Goal: Transaction & Acquisition: Book appointment/travel/reservation

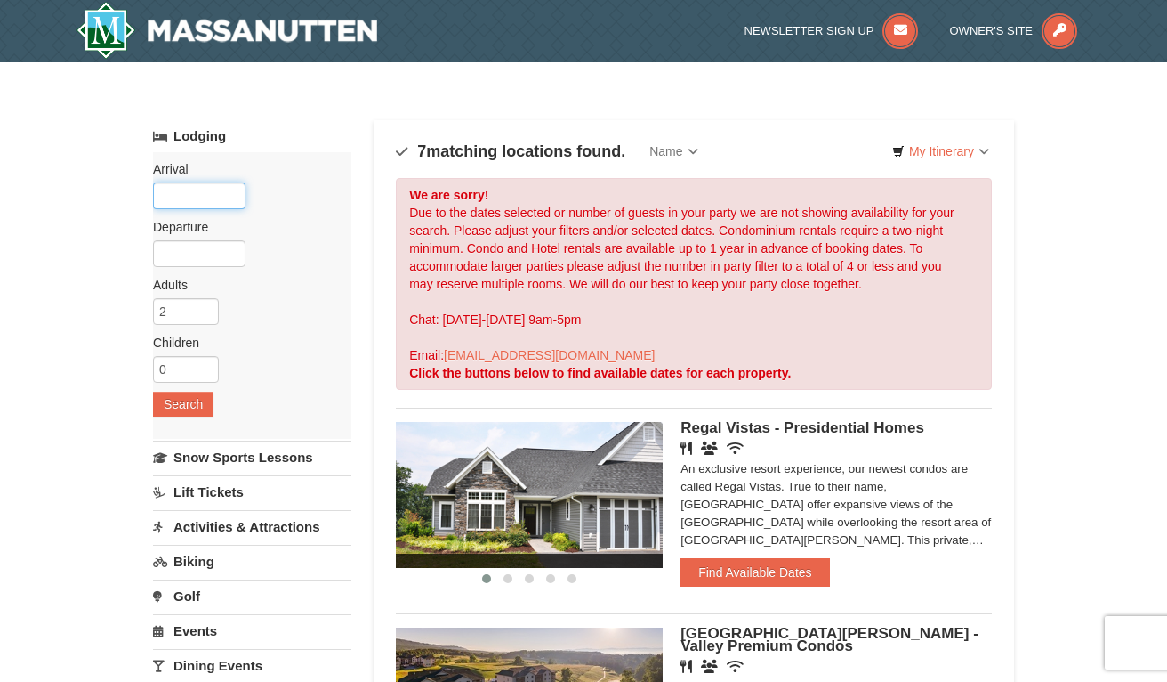
click at [195, 197] on input "text" at bounding box center [199, 195] width 93 height 27
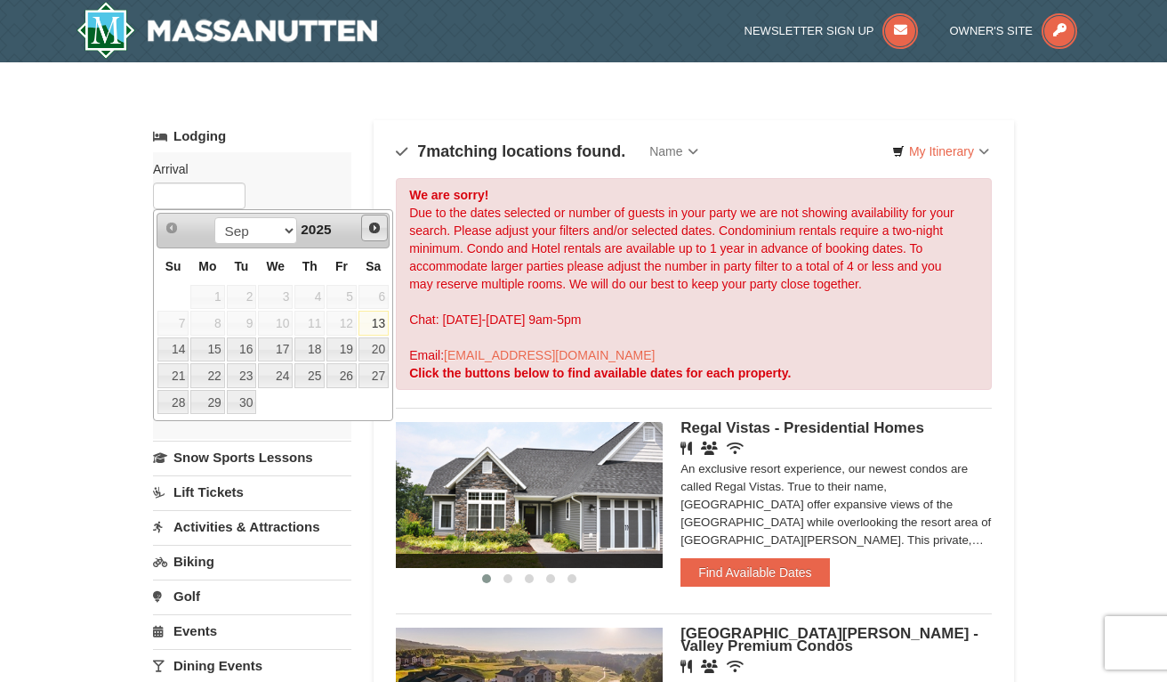
click at [376, 228] on span "Next" at bounding box center [375, 228] width 14 height 14
click at [338, 396] on link "28" at bounding box center [342, 402] width 30 height 25
type input "[DATE]"
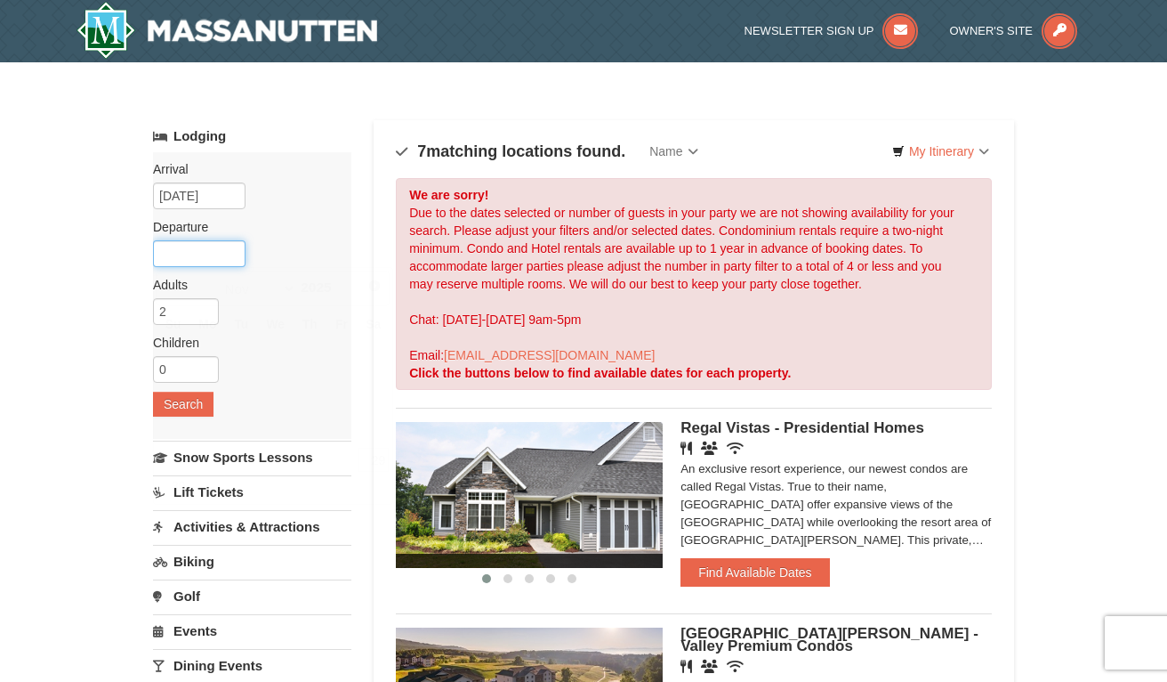
click at [207, 248] on input "text" at bounding box center [199, 253] width 93 height 27
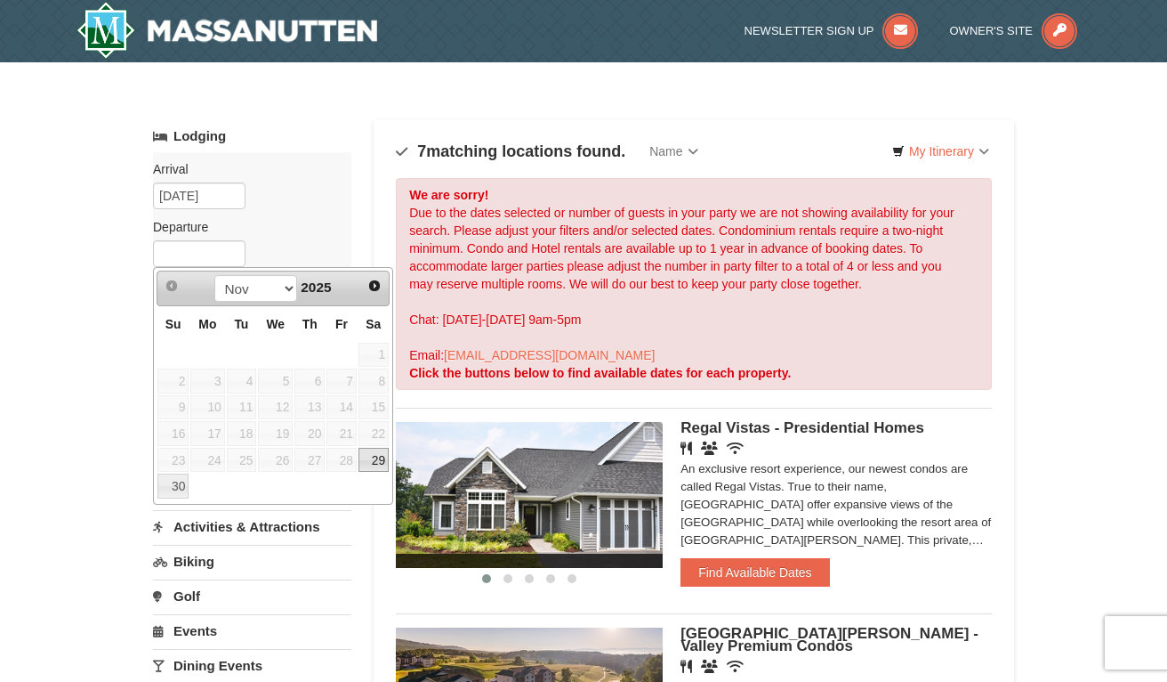
click at [368, 456] on link "29" at bounding box center [374, 460] width 30 height 25
type input "[DATE]"
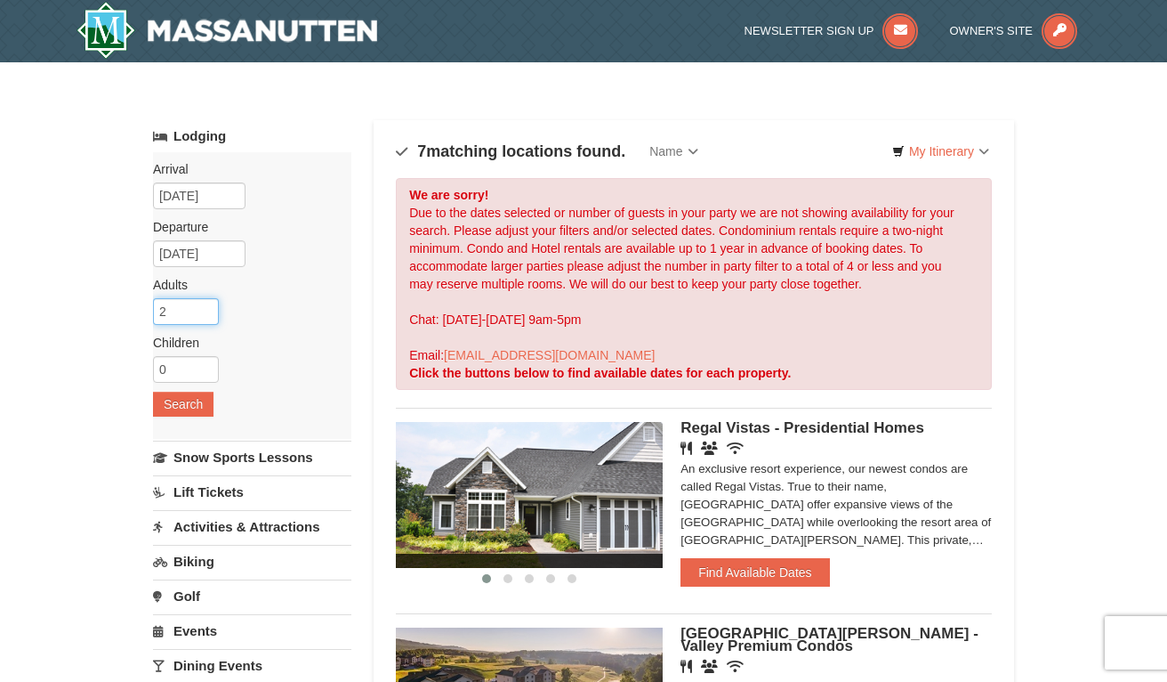
click at [179, 303] on input "2" at bounding box center [186, 311] width 66 height 27
click at [205, 306] on input "3" at bounding box center [186, 311] width 66 height 27
click at [205, 306] on input "4" at bounding box center [186, 311] width 66 height 27
type input "5"
click at [205, 306] on input "5" at bounding box center [186, 311] width 66 height 27
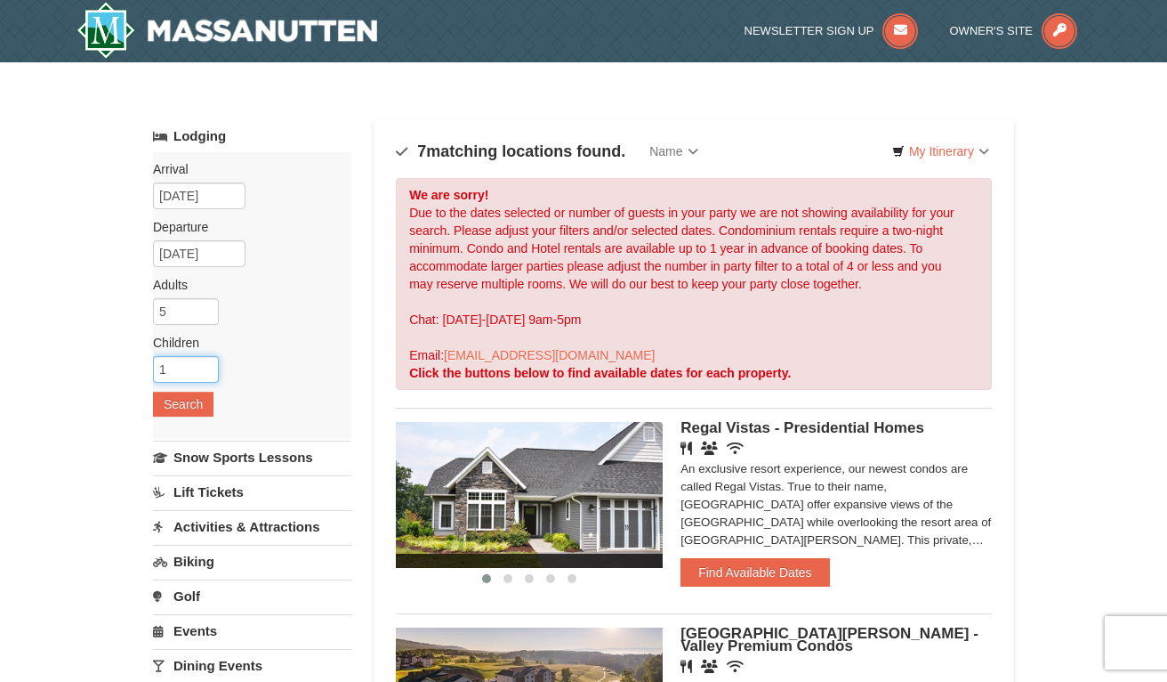
click at [207, 366] on input "1" at bounding box center [186, 369] width 66 height 27
type input "2"
click at [207, 366] on input "2" at bounding box center [186, 369] width 66 height 27
click at [181, 412] on button "Search" at bounding box center [183, 404] width 61 height 25
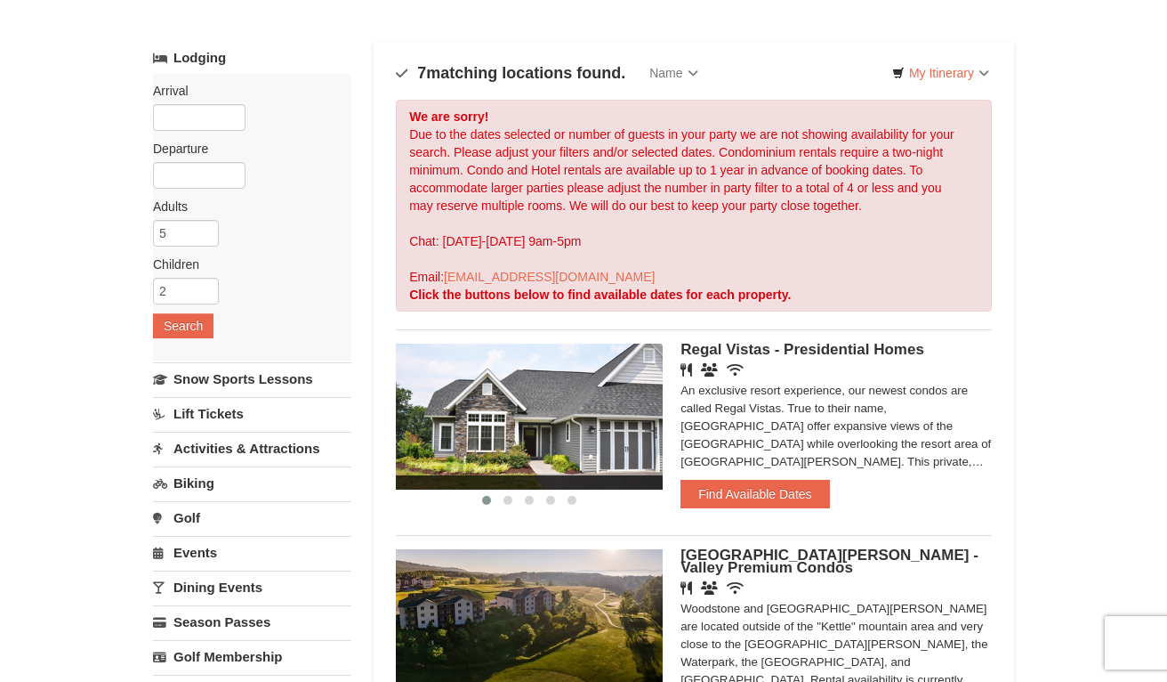
scroll to position [88, 0]
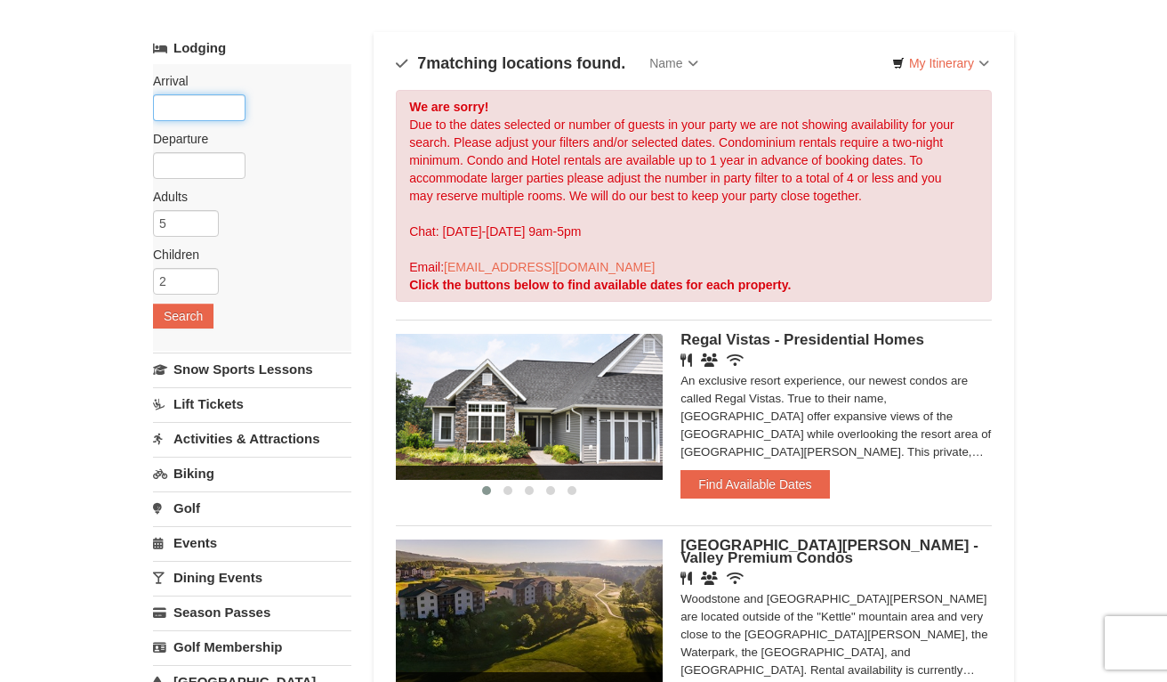
click at [231, 99] on input "text" at bounding box center [199, 107] width 93 height 27
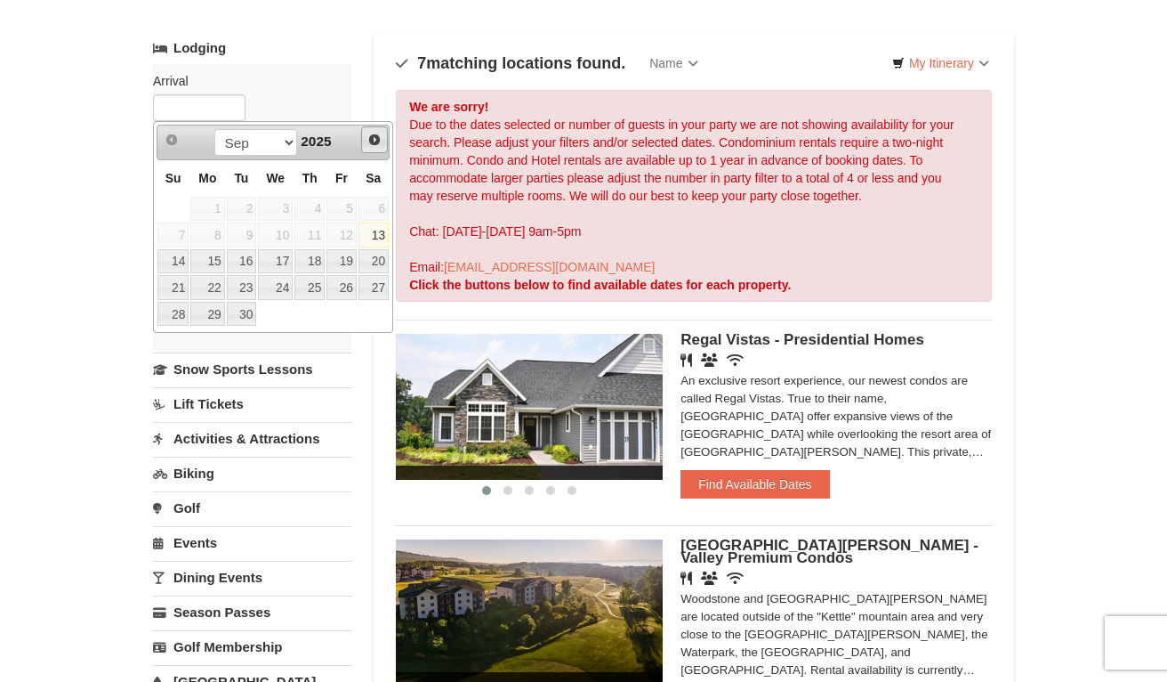
click at [374, 145] on span "Next" at bounding box center [375, 140] width 14 height 14
click at [342, 314] on link "28" at bounding box center [342, 314] width 30 height 25
type input "[DATE]"
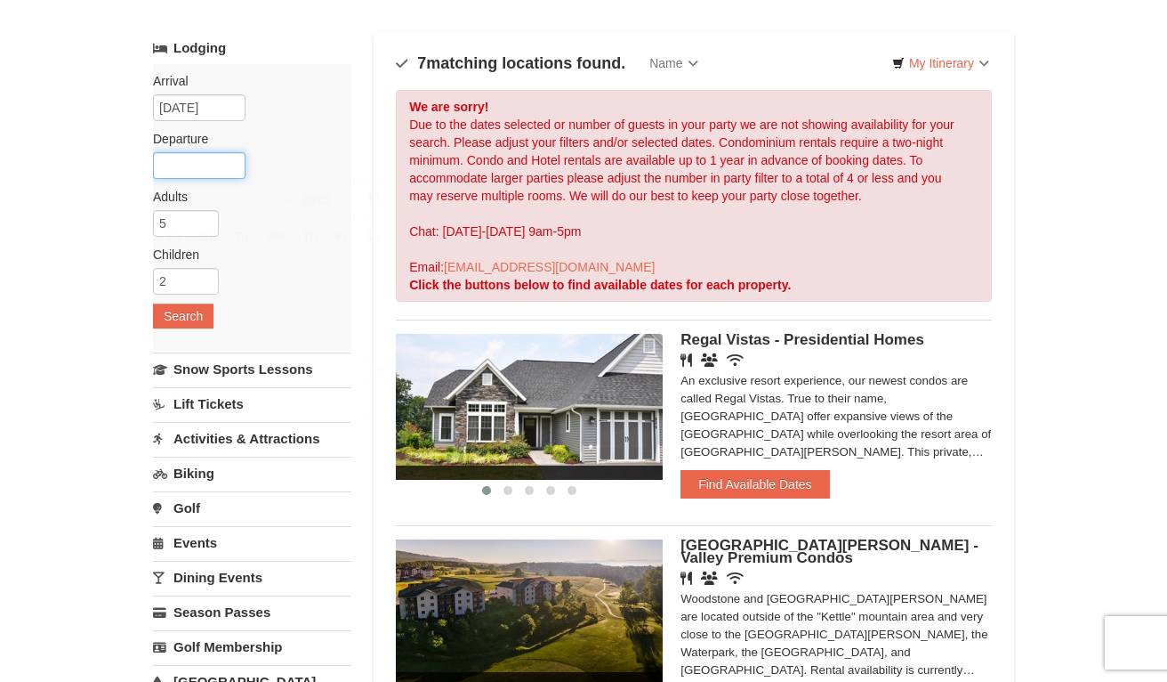
click at [202, 163] on input "text" at bounding box center [199, 165] width 93 height 27
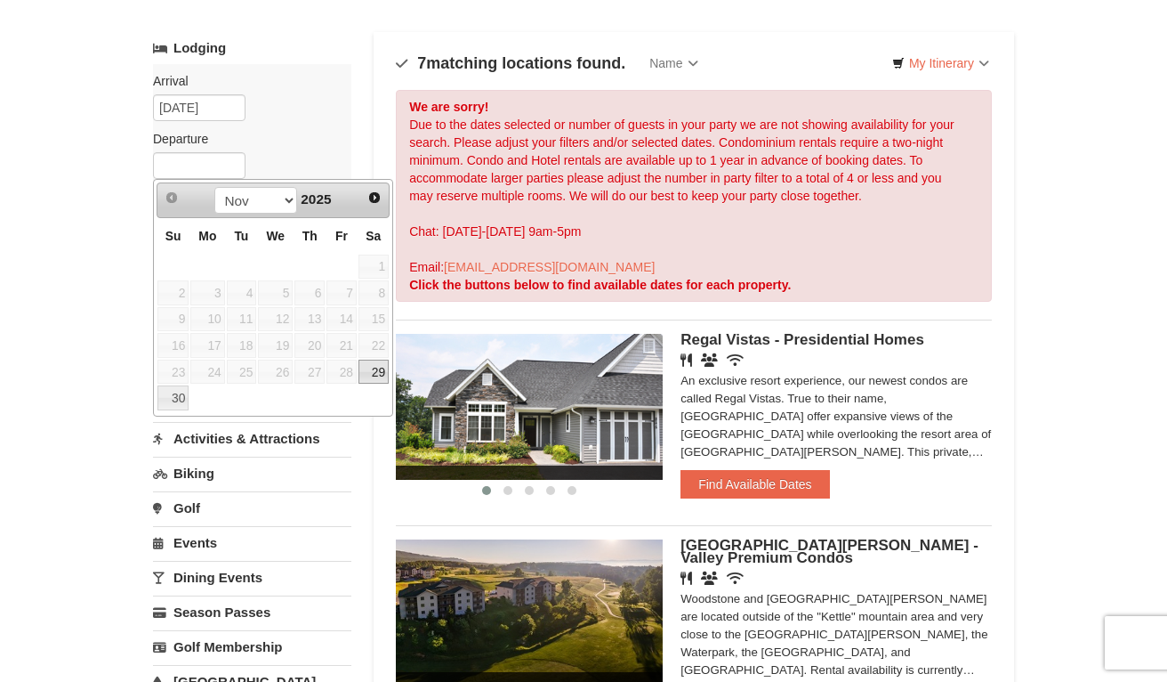
click at [374, 376] on link "29" at bounding box center [374, 371] width 30 height 25
type input "[DATE]"
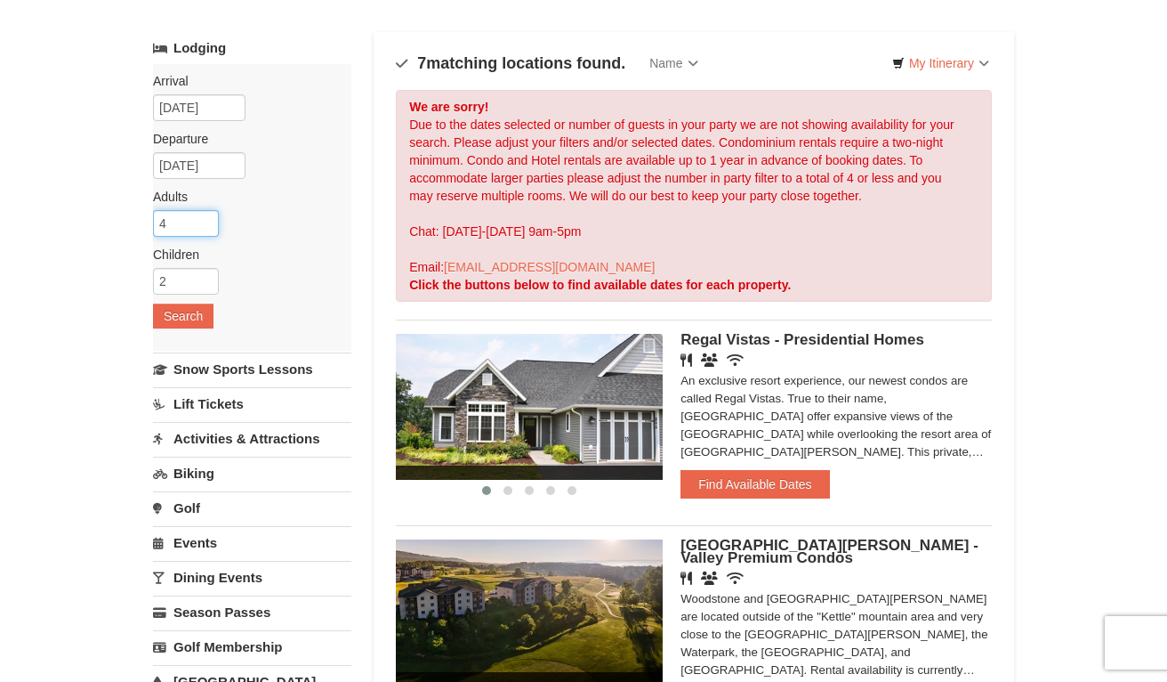
click at [206, 226] on input "4" at bounding box center [186, 223] width 66 height 27
click at [206, 226] on input "3" at bounding box center [186, 223] width 66 height 27
type input "2"
click at [206, 225] on input "2" at bounding box center [186, 223] width 66 height 27
click at [176, 318] on button "Search" at bounding box center [183, 315] width 61 height 25
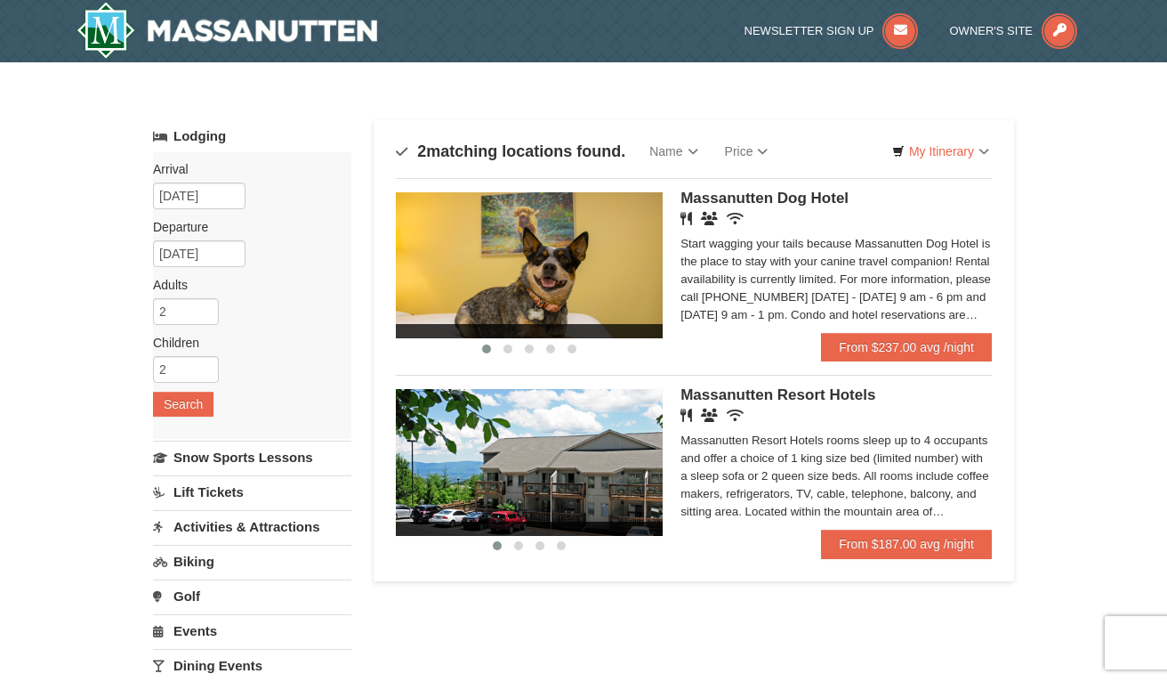
click at [794, 398] on span "Massanutten Resort Hotels" at bounding box center [778, 394] width 195 height 17
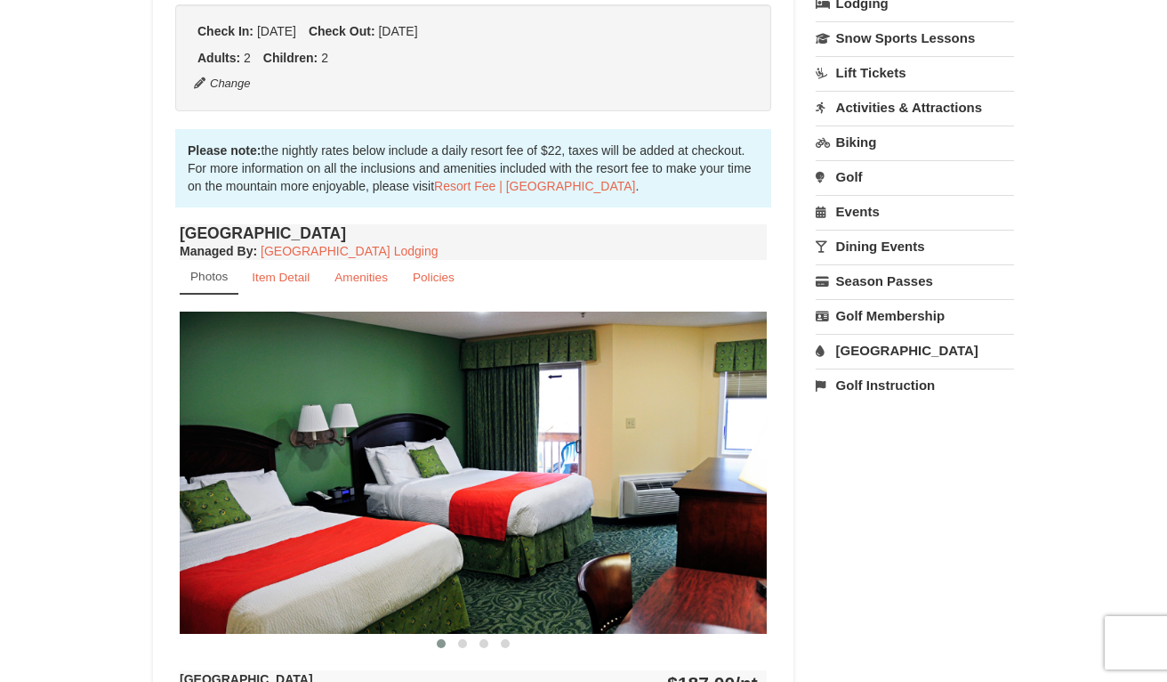
scroll to position [456, 0]
